Goal: Task Accomplishment & Management: Manage account settings

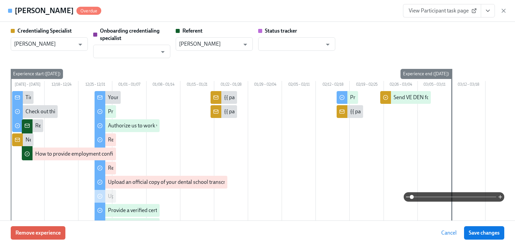
scroll to position [268, 0]
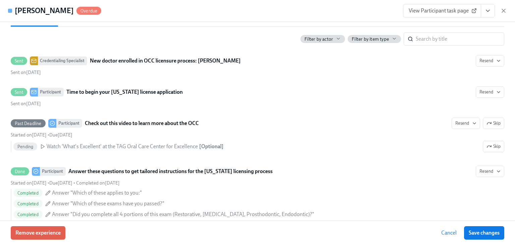
click at [490, 11] on icon "View task page" at bounding box center [488, 10] width 7 height 7
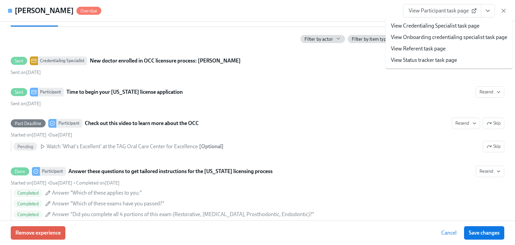
click at [427, 25] on link "View Credentialing Specialist task page" at bounding box center [435, 25] width 89 height 7
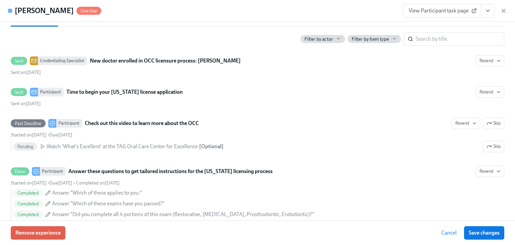
click at [490, 9] on icon "View task page" at bounding box center [488, 10] width 7 height 7
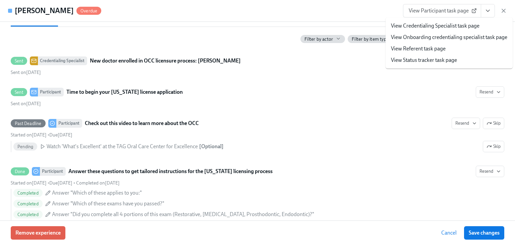
click at [451, 23] on link "View Credentialing Specialist task page" at bounding box center [435, 25] width 89 height 7
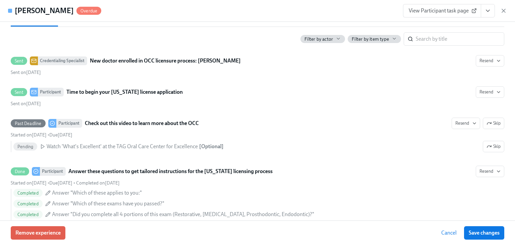
click at [459, 10] on span "View Participant task page" at bounding box center [442, 10] width 67 height 7
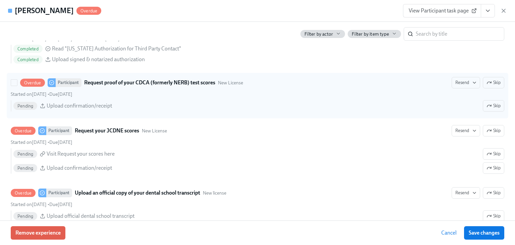
scroll to position [1127, 0]
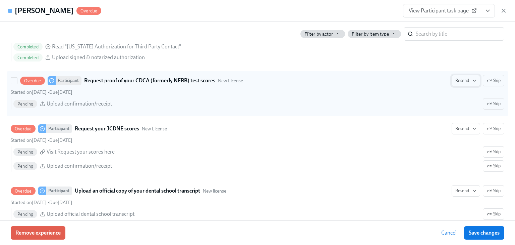
click at [456, 84] on span "Resend" at bounding box center [466, 80] width 21 height 7
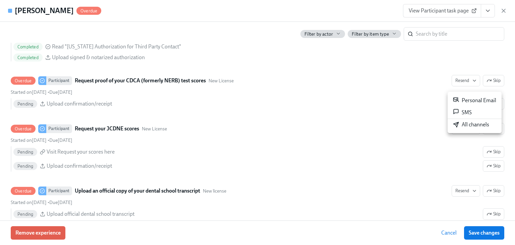
click at [461, 122] on div "All channels" at bounding box center [471, 124] width 36 height 7
click at [458, 136] on div at bounding box center [257, 122] width 515 height 245
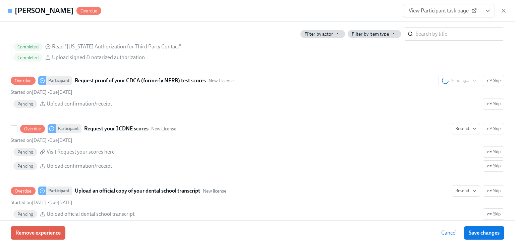
click at [458, 132] on span "Resend" at bounding box center [466, 128] width 21 height 7
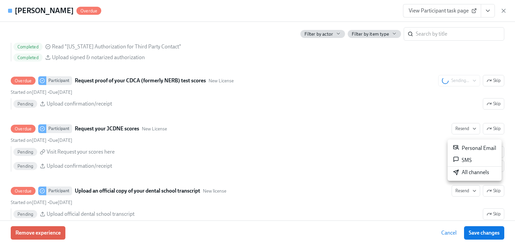
click at [469, 171] on div "All channels" at bounding box center [471, 171] width 36 height 7
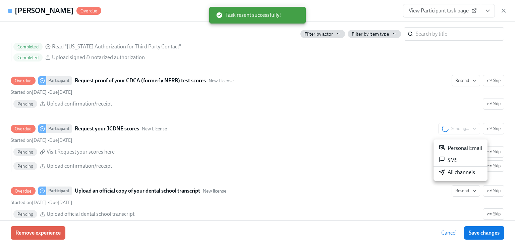
click at [462, 195] on div at bounding box center [257, 122] width 515 height 245
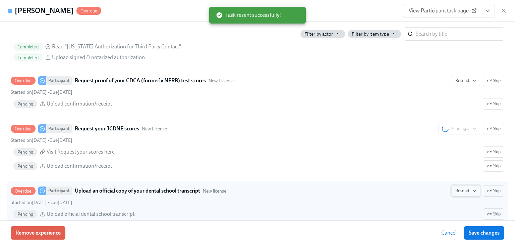
click at [462, 194] on span "Resend" at bounding box center [466, 190] width 21 height 7
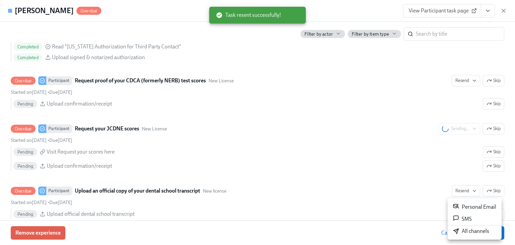
click at [461, 229] on div "All channels" at bounding box center [471, 230] width 36 height 7
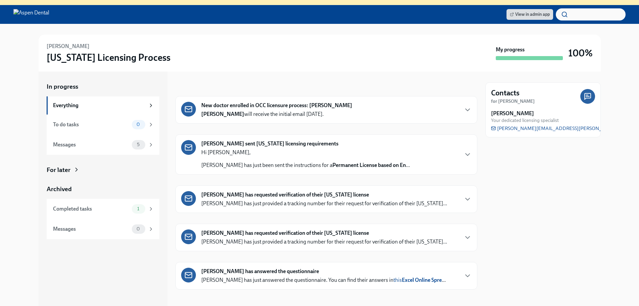
scroll to position [75, 0]
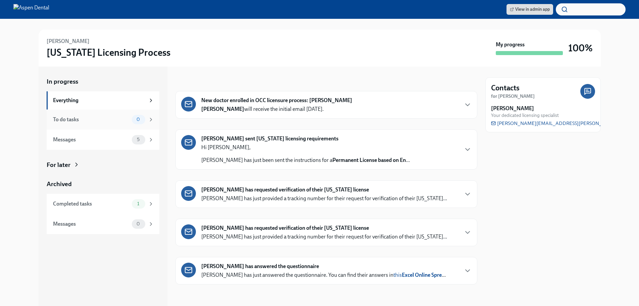
click at [69, 120] on div "To do tasks" at bounding box center [91, 119] width 76 height 7
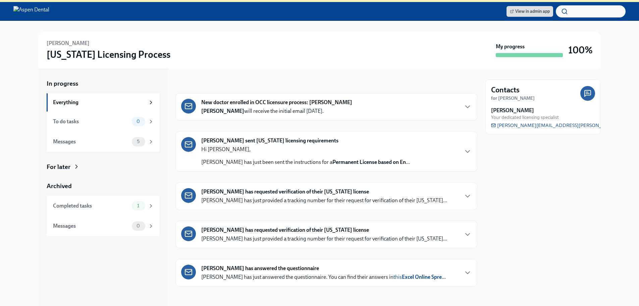
scroll to position [75, 0]
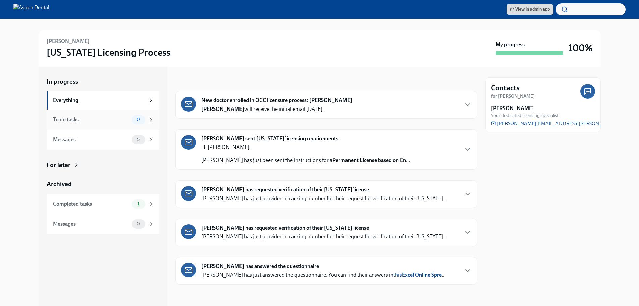
click at [59, 119] on div "To do tasks" at bounding box center [91, 119] width 76 height 7
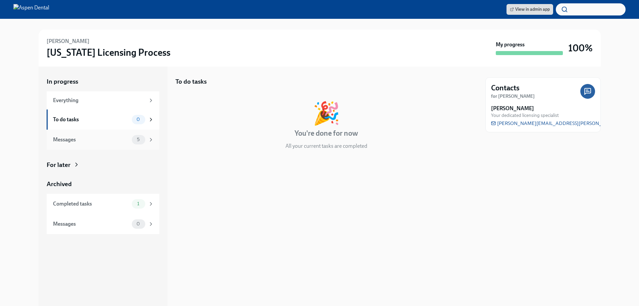
click at [60, 141] on div "Messages" at bounding box center [91, 139] width 76 height 7
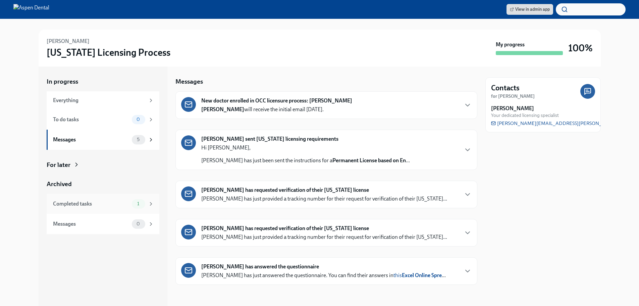
click at [69, 206] on div "Completed tasks" at bounding box center [91, 203] width 76 height 7
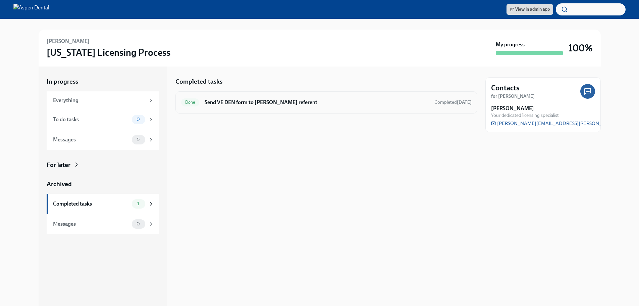
click at [250, 104] on h6 "Send VE DEN form to [PERSON_NAME] referent" at bounding box center [317, 102] width 224 height 7
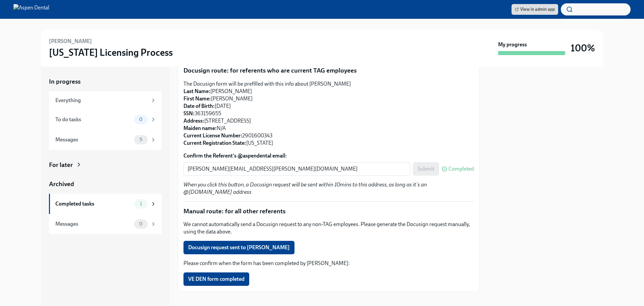
scroll to position [86, 0]
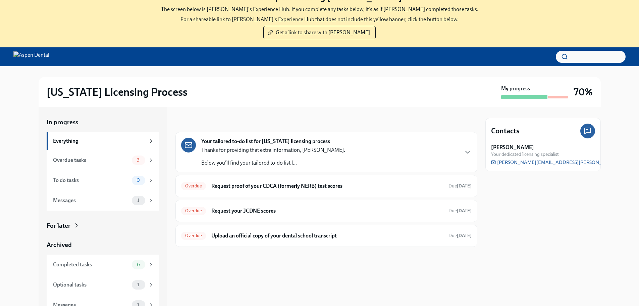
scroll to position [69, 0]
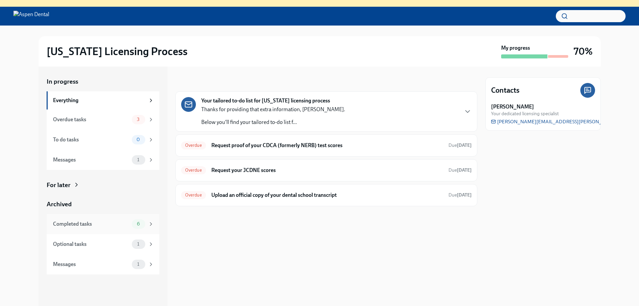
click at [80, 221] on div "Completed tasks" at bounding box center [91, 223] width 76 height 7
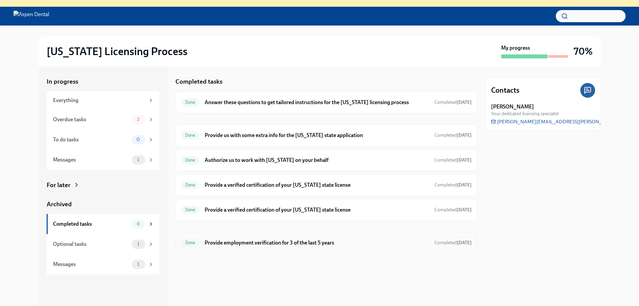
click at [243, 242] on h6 "Provide employment verification for 3 of the last 5 years" at bounding box center [317, 242] width 224 height 7
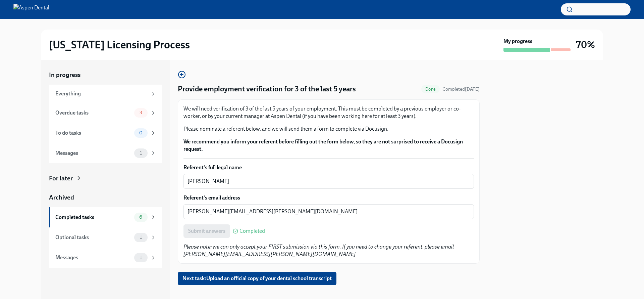
click at [543, 100] on div at bounding box center [545, 179] width 115 height 239
